Goal: Connect with others: Establish contact or relationships with other users

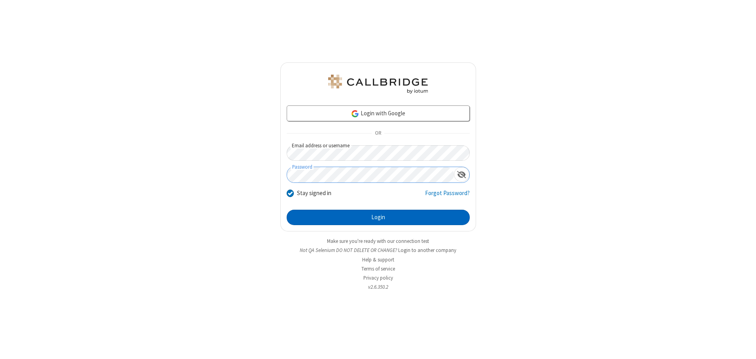
click at [378, 218] on button "Login" at bounding box center [378, 218] width 183 height 16
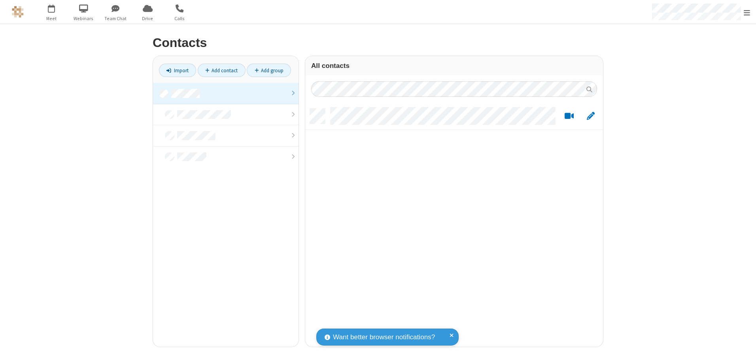
scroll to position [238, 292]
click at [226, 93] on link at bounding box center [226, 93] width 146 height 21
click at [221, 70] on link "Add contact" at bounding box center [222, 70] width 48 height 13
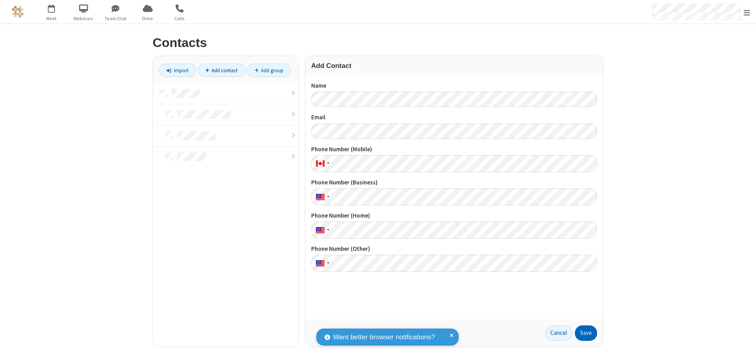
click at [586, 333] on button "Save" at bounding box center [586, 334] width 22 height 16
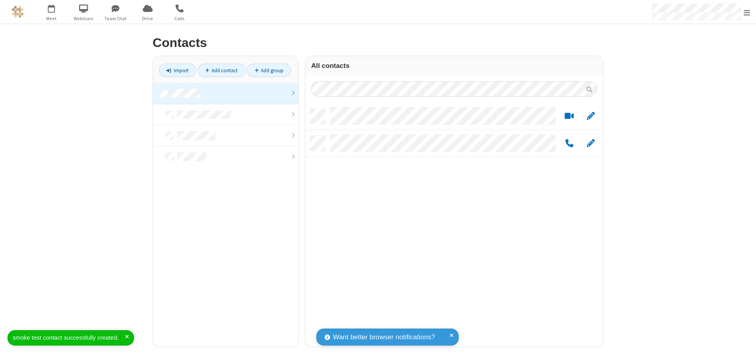
scroll to position [238, 292]
